Goal: Task Accomplishment & Management: Use online tool/utility

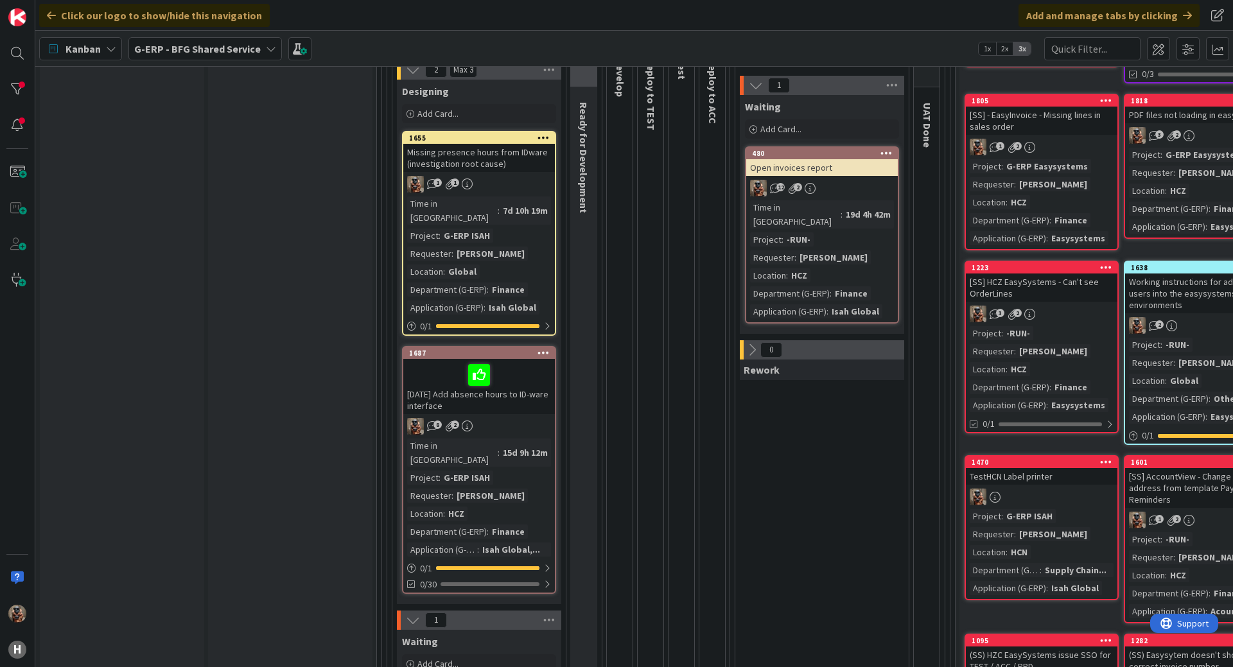
scroll to position [193, 0]
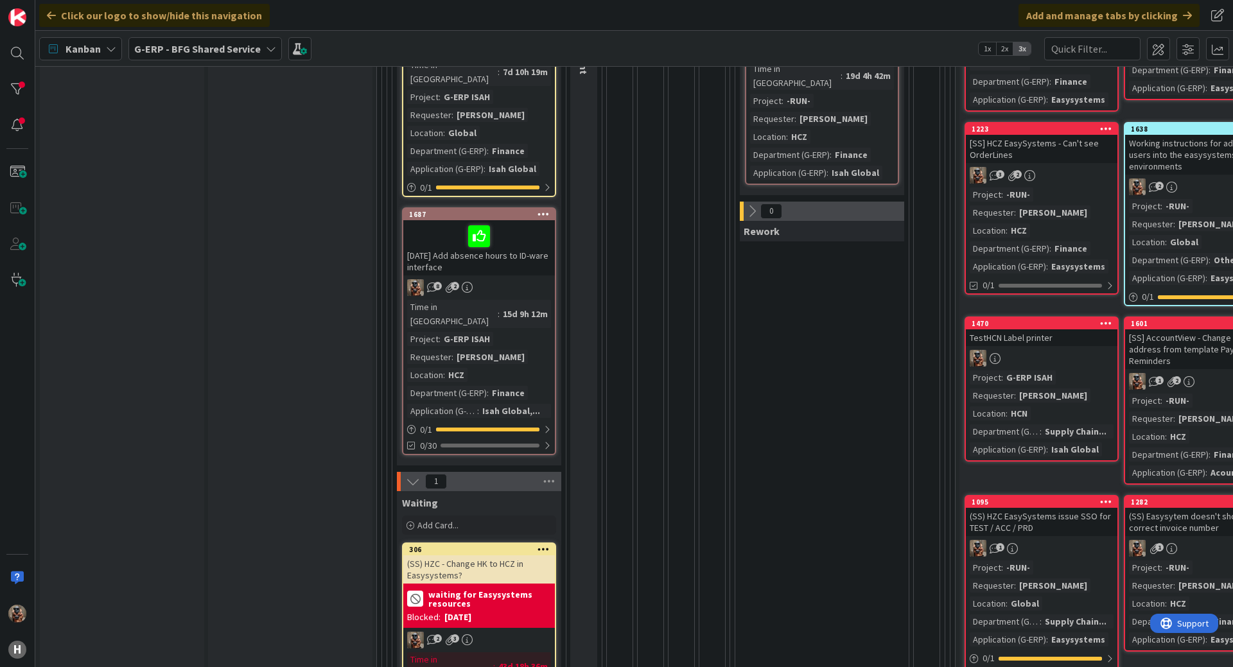
drag, startPoint x: 633, startPoint y: 441, endPoint x: 633, endPoint y: 514, distance: 72.6
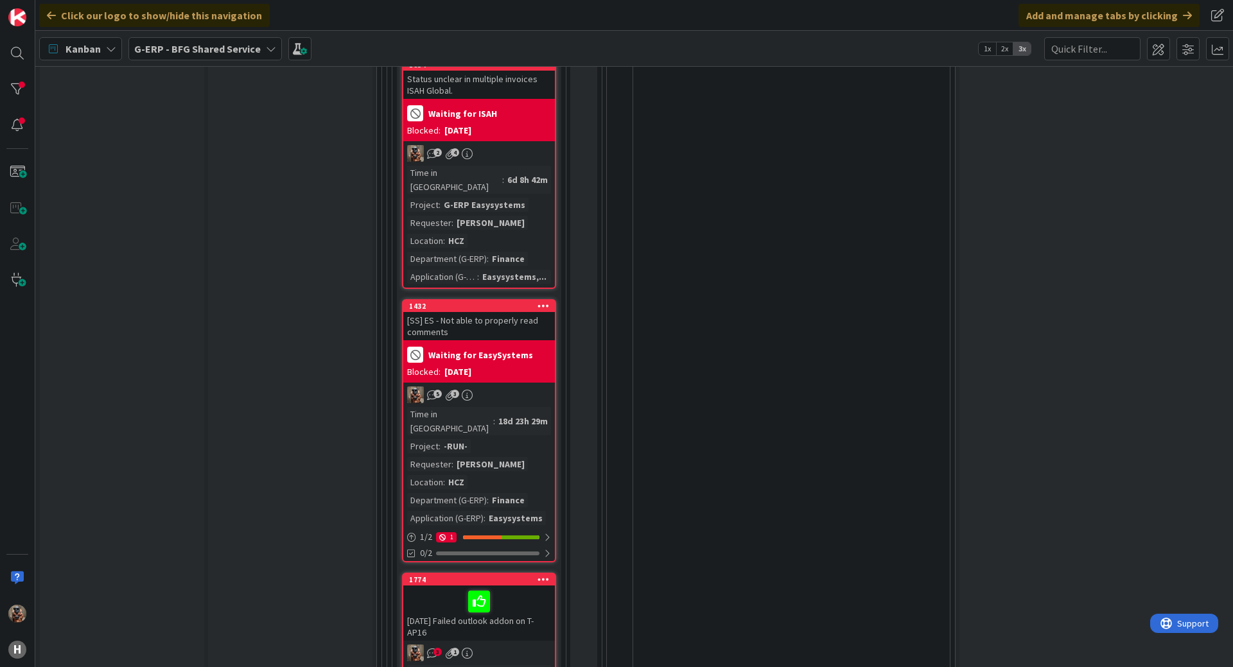
scroll to position [1856, 0]
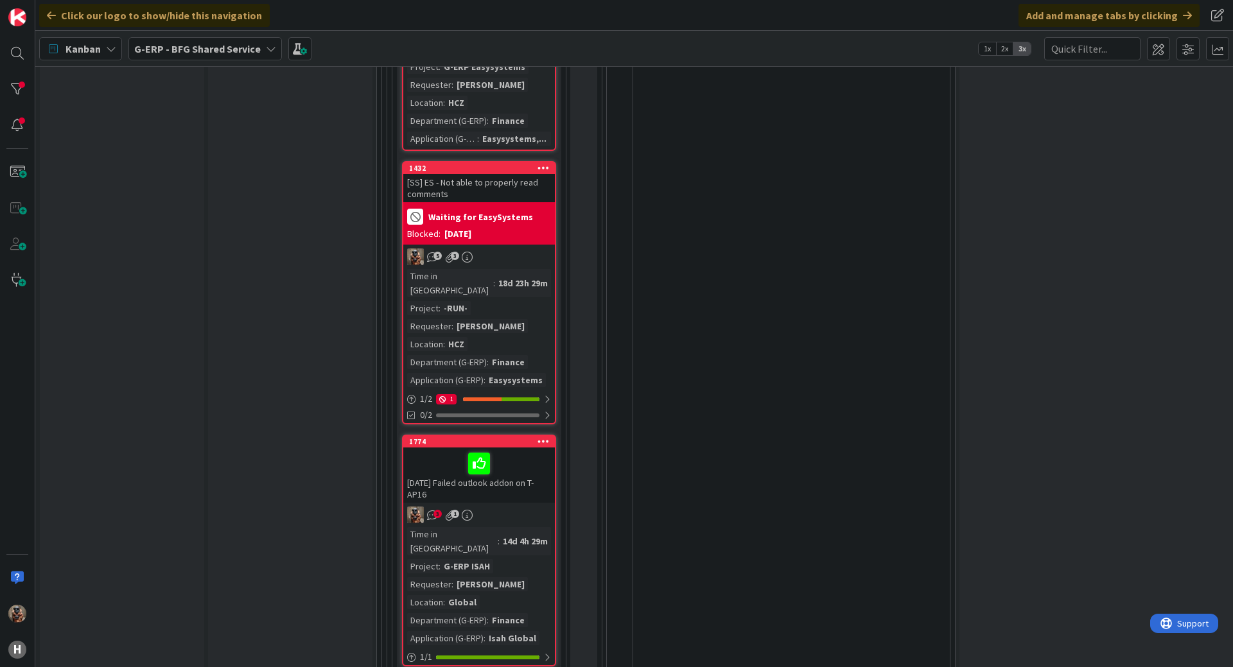
click at [521, 448] on div "[DATE] Failed outlook addon on T-AP16" at bounding box center [479, 475] width 152 height 55
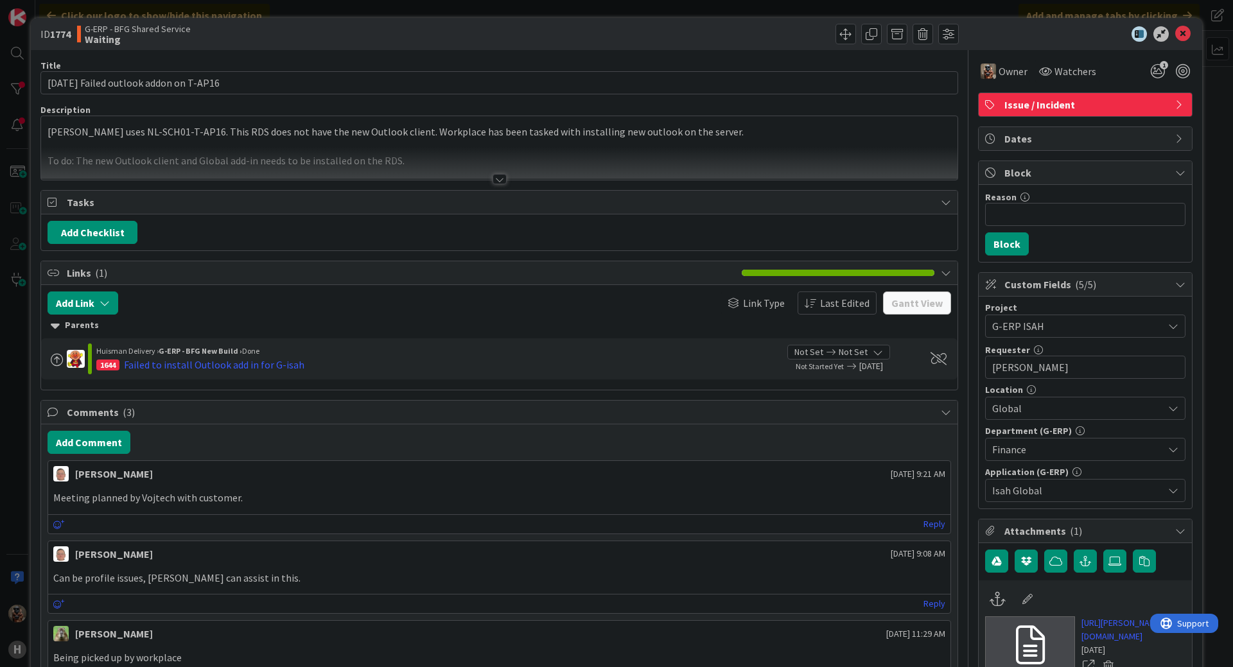
click at [66, 28] on b "1774" at bounding box center [60, 34] width 21 height 13
drag, startPoint x: 66, startPoint y: 28, endPoint x: 42, endPoint y: 37, distance: 25.8
click at [42, 37] on span "ID 1774" at bounding box center [55, 33] width 30 height 15
copy span "ID 1774"
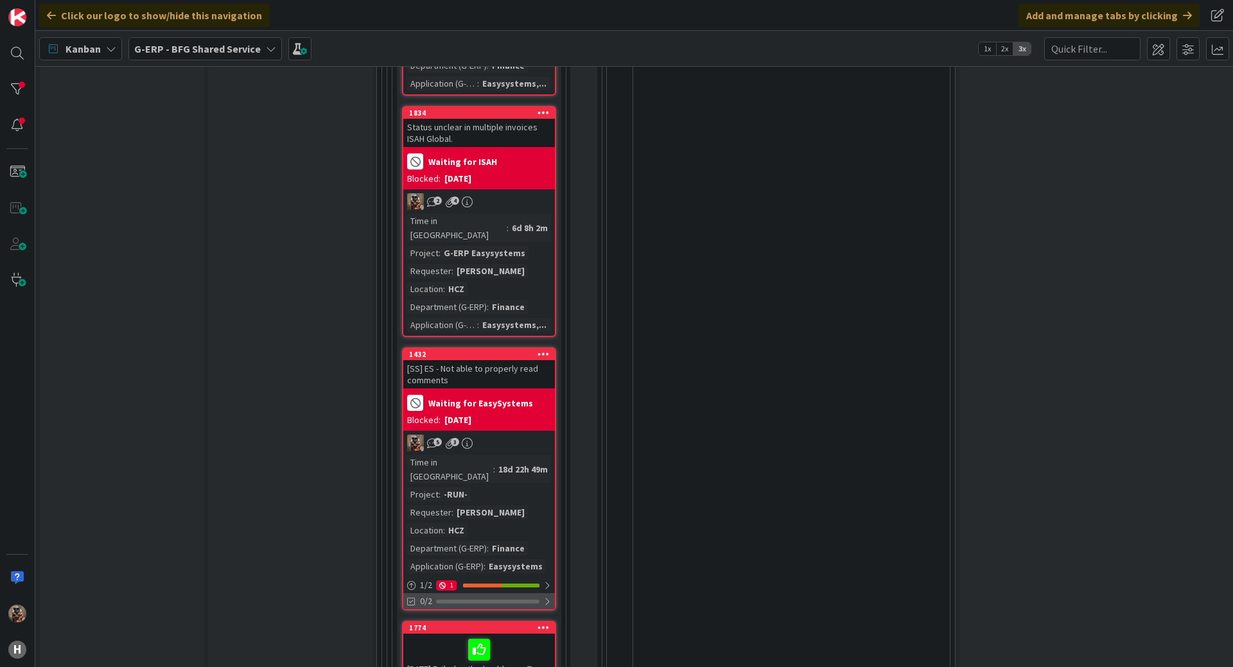
scroll to position [1734, 0]
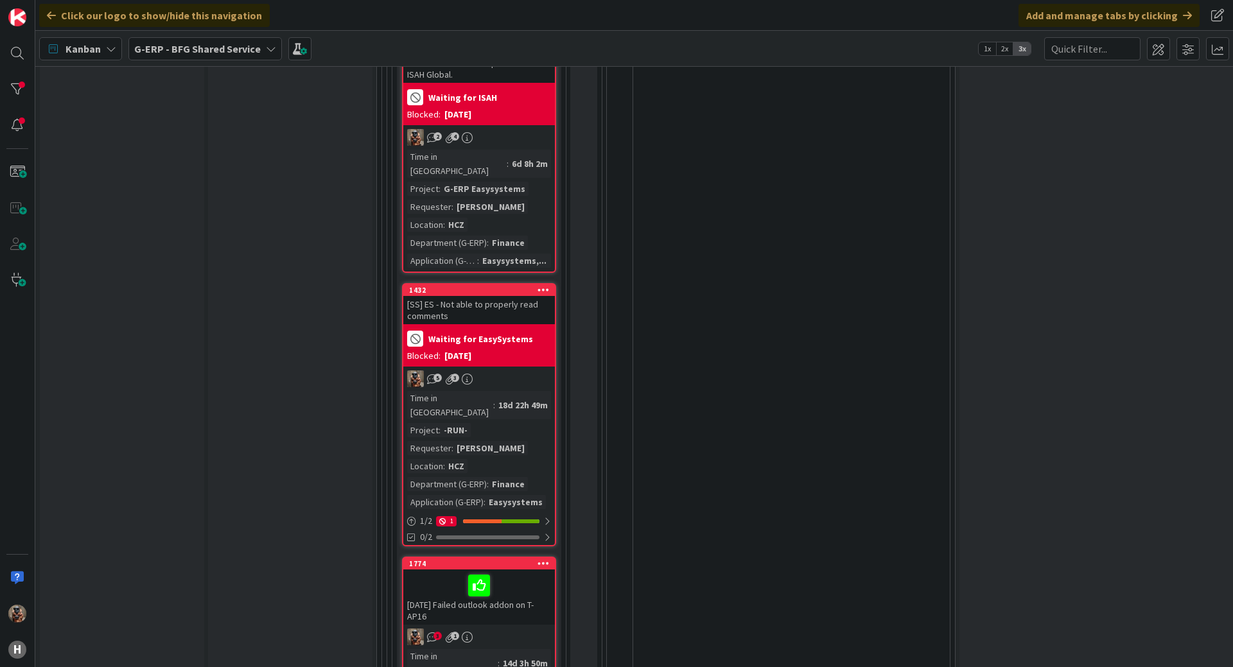
click at [937, 254] on div "4 Execute / Solve 4 In Progress 0 Solving / Executing 4 Waiting Add Card... 183…" at bounding box center [666, 207] width 563 height 1225
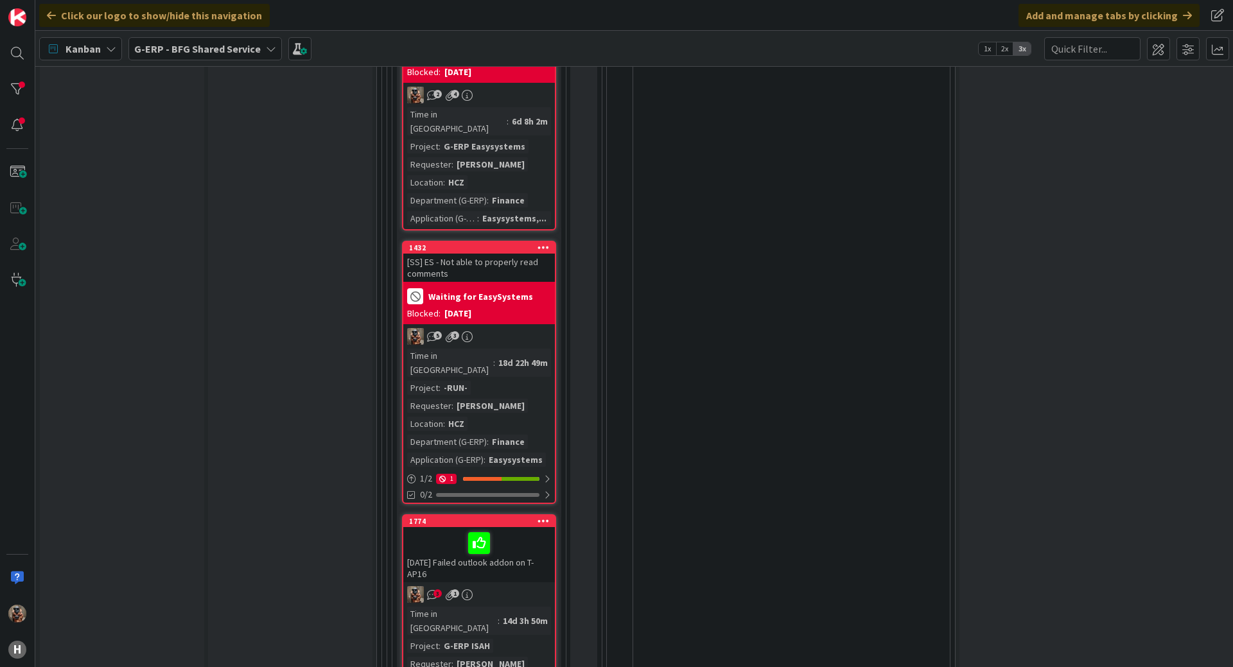
scroll to position [1856, 0]
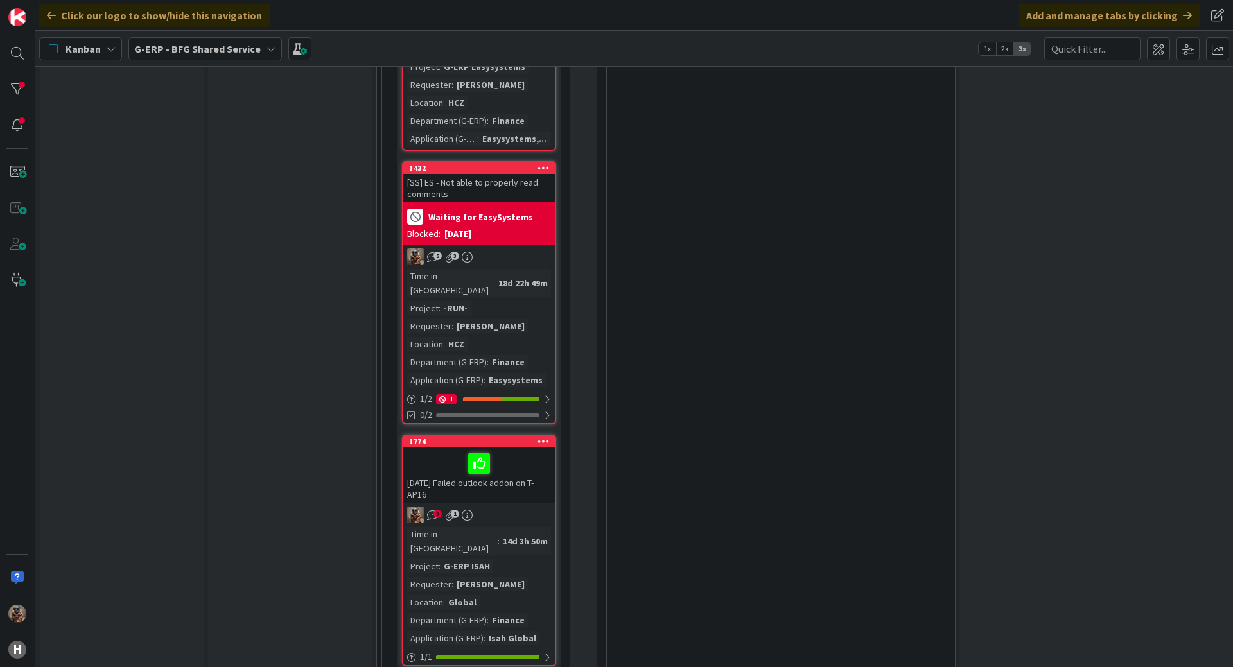
click at [883, 169] on div "4 Execute / Solve 4 In Progress 0 Solving / Executing 4 Waiting Add Card... 183…" at bounding box center [666, 85] width 563 height 1225
click at [935, 304] on div "4 Execute / Solve 4 In Progress 0 Solving / Executing 4 Waiting Add Card... 183…" at bounding box center [666, 85] width 563 height 1225
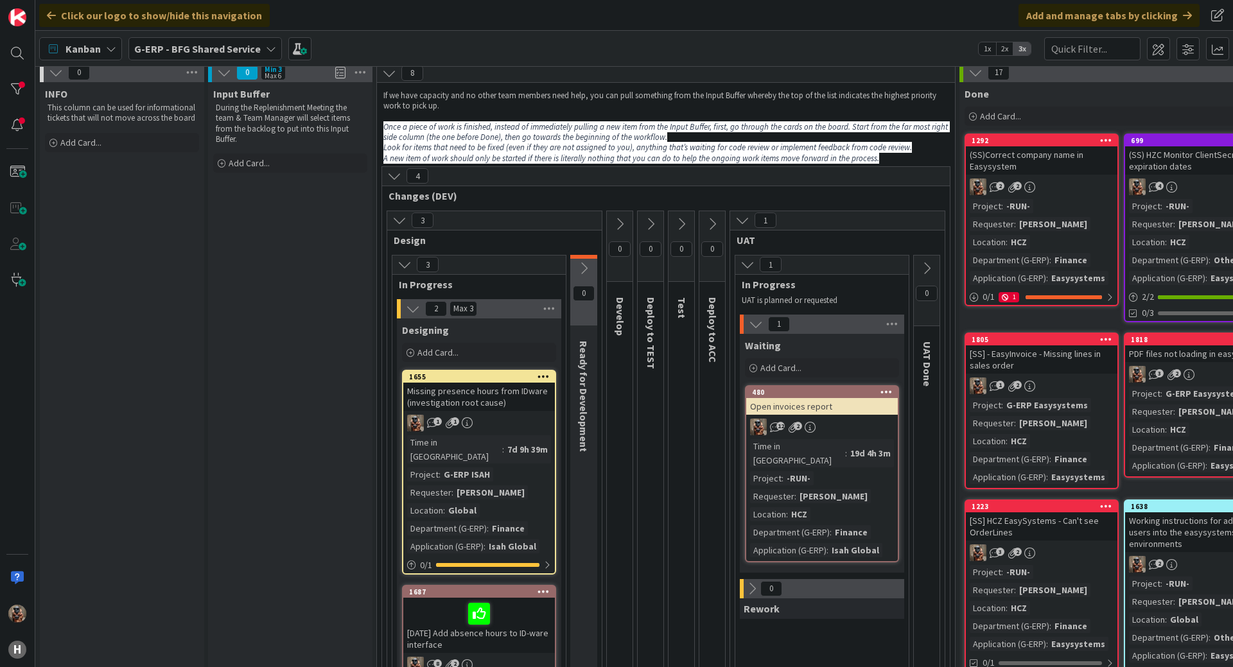
scroll to position [0, 0]
